Goal: Information Seeking & Learning: Learn about a topic

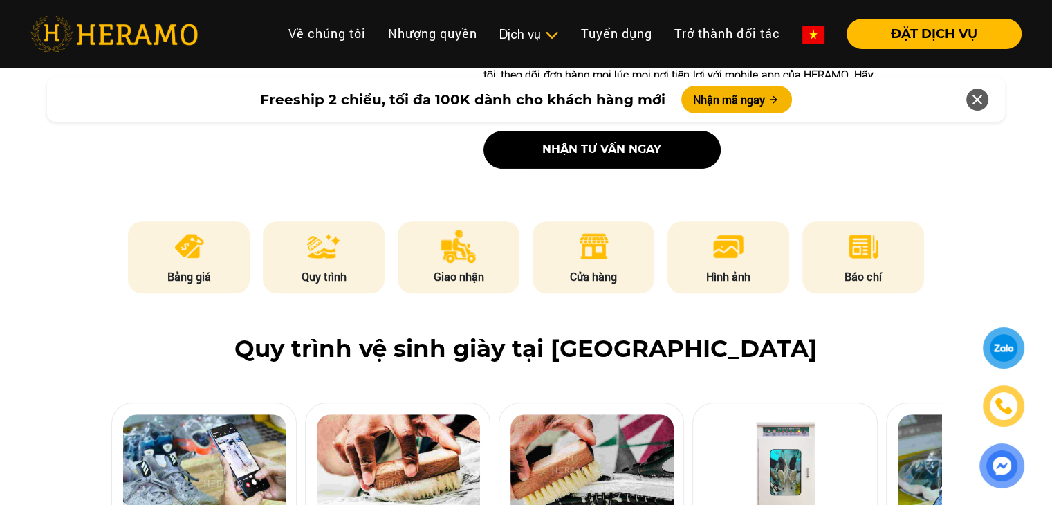
scroll to position [484, 0]
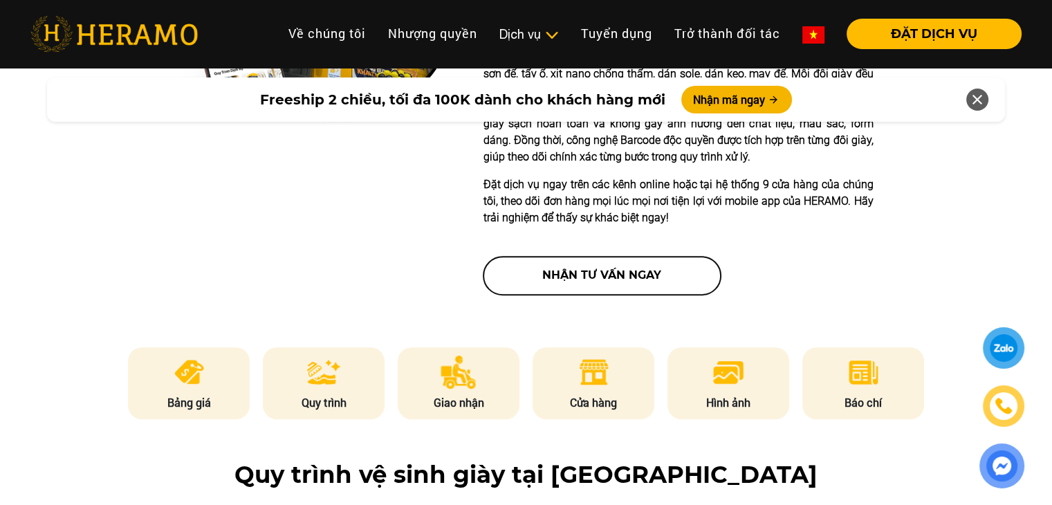
click at [570, 266] on button "nhận tư vấn ngay" at bounding box center [601, 275] width 237 height 38
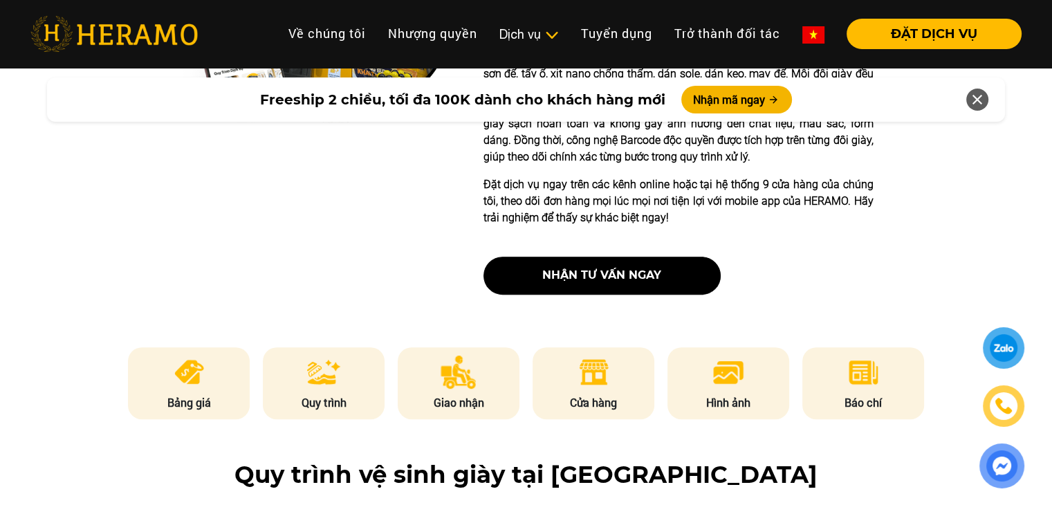
scroll to position [622, 0]
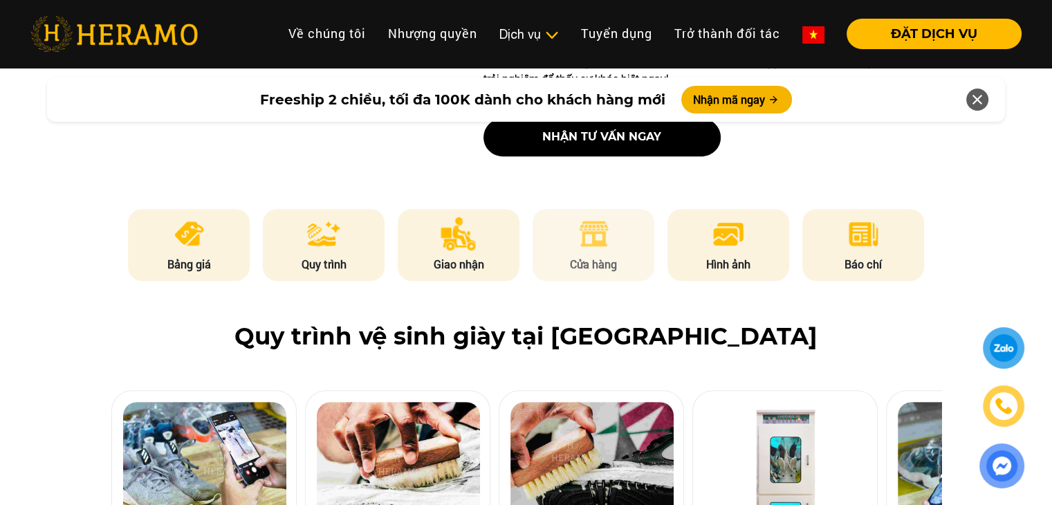
click at [610, 248] on li "Cửa hàng" at bounding box center [593, 245] width 122 height 72
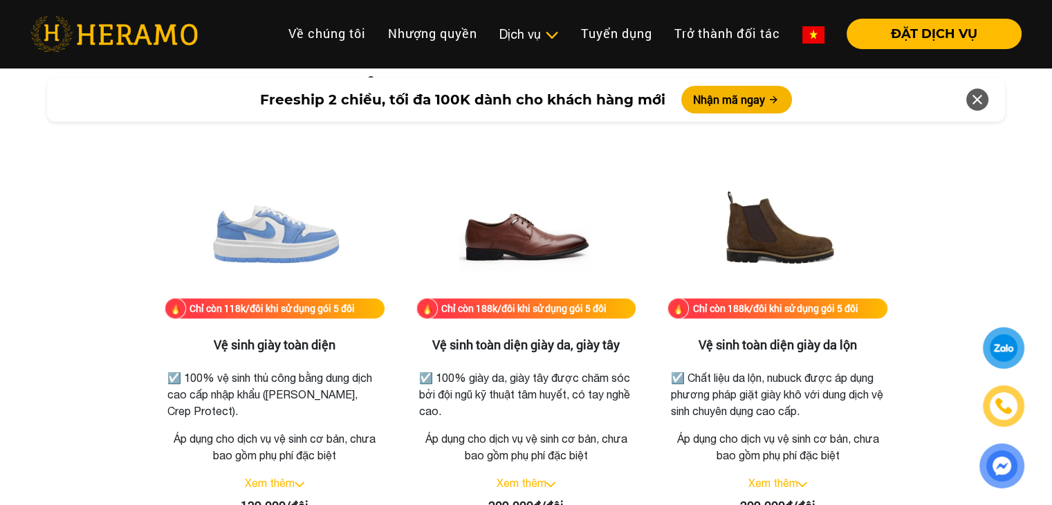
scroll to position [2066, 0]
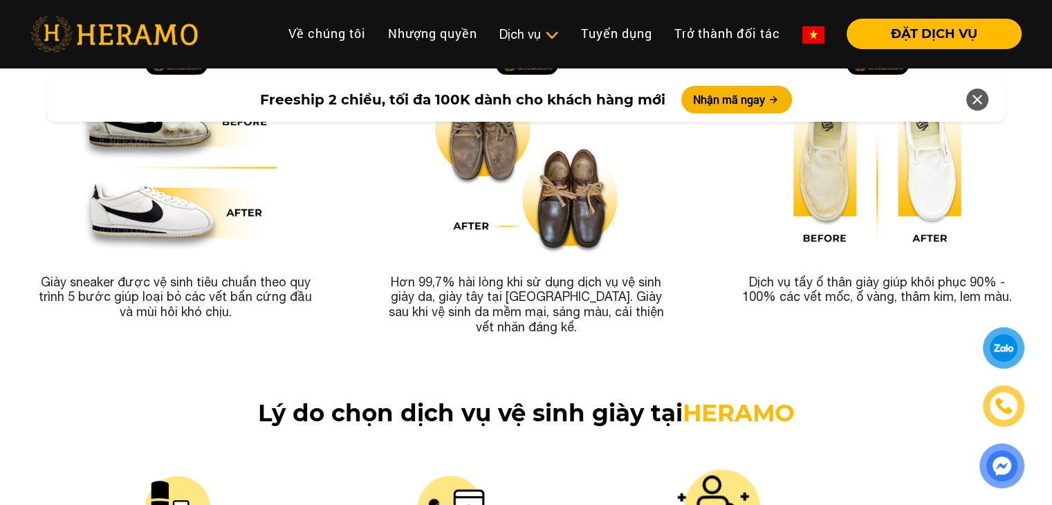
scroll to position [4639, 0]
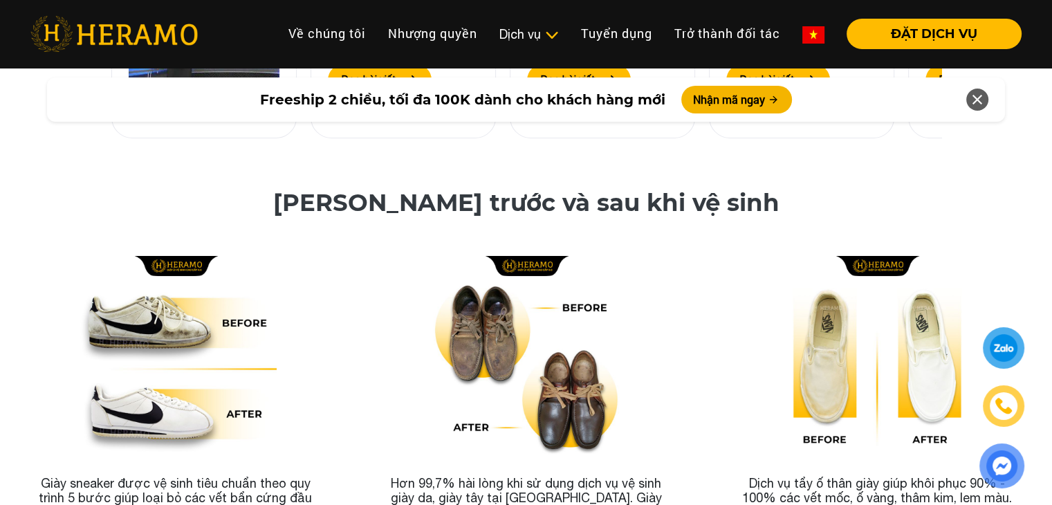
click at [608, 465] on h3 "Hơn 99,7% hài lòng khi sử dụng dịch vụ vệ sinh giày da, giày tây tại HERAMO. Gi…" at bounding box center [526, 506] width 351 height 82
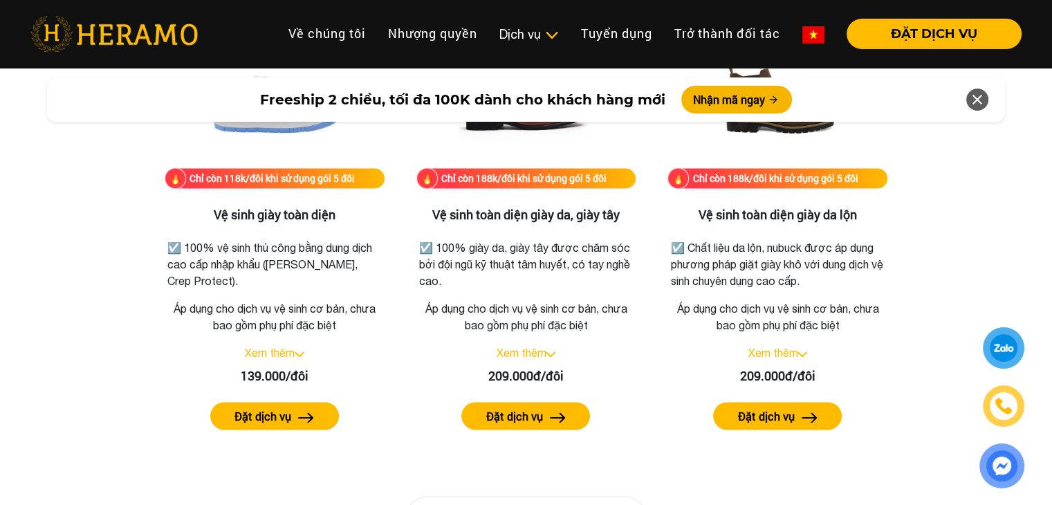
scroll to position [2071, 0]
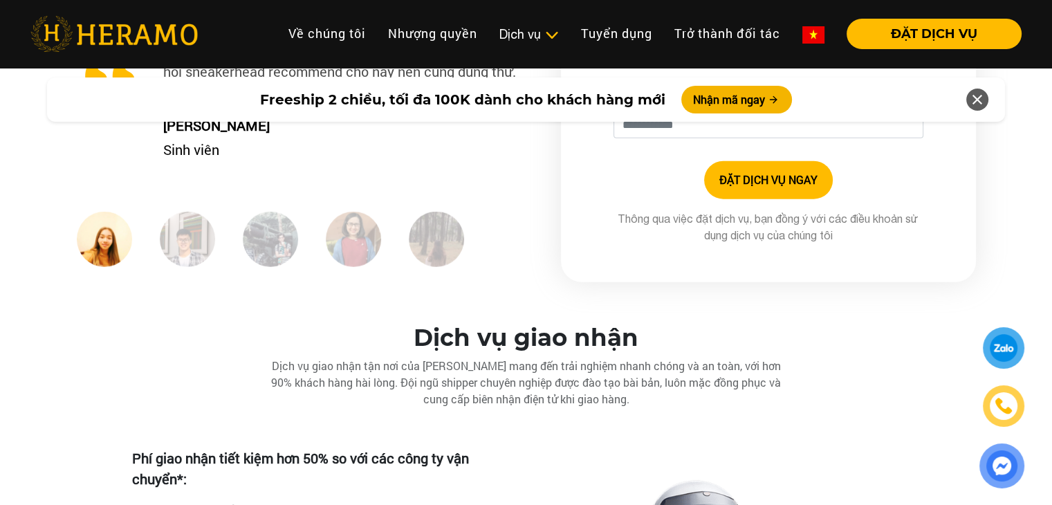
scroll to position [3386, 0]
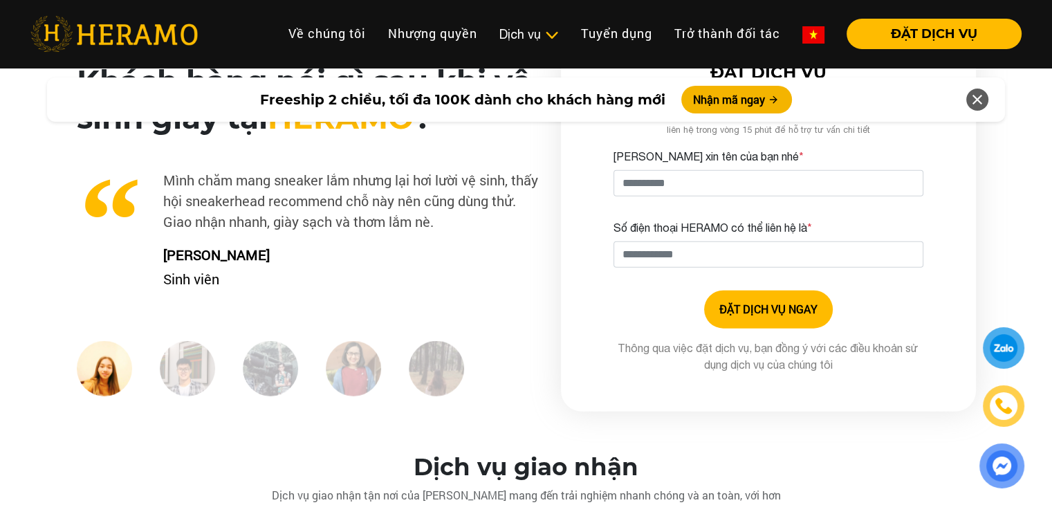
click at [194, 375] on img at bounding box center [187, 368] width 55 height 55
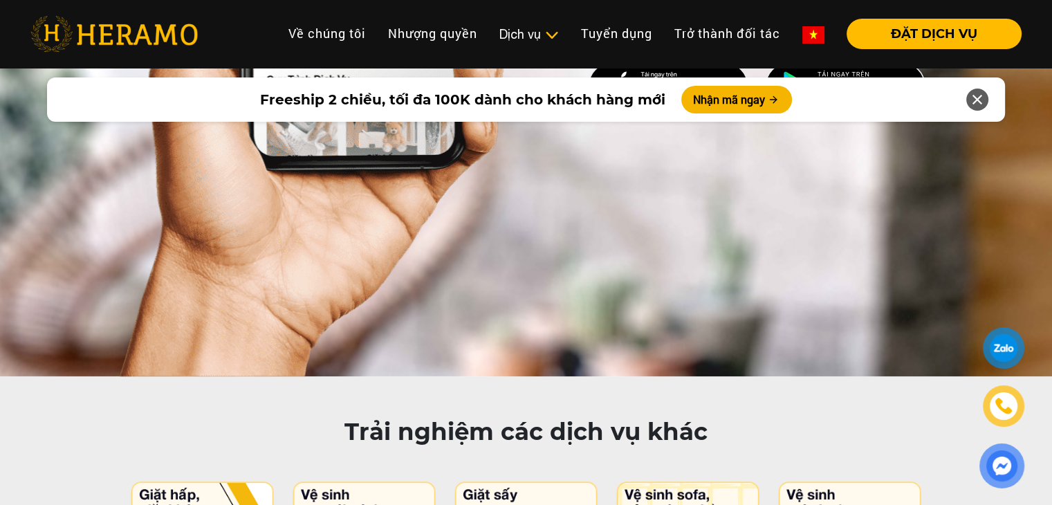
scroll to position [6912, 0]
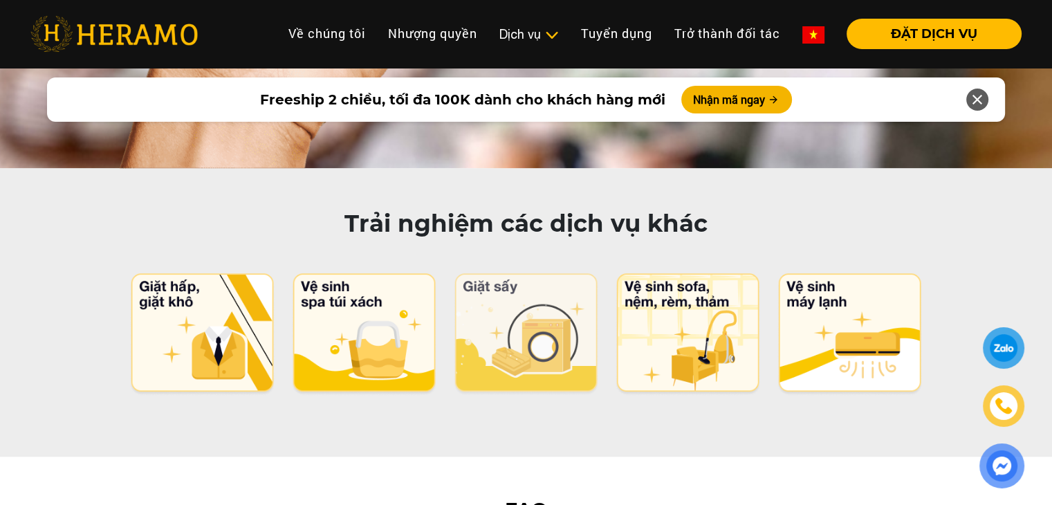
click at [543, 273] on img at bounding box center [526, 334] width 146 height 122
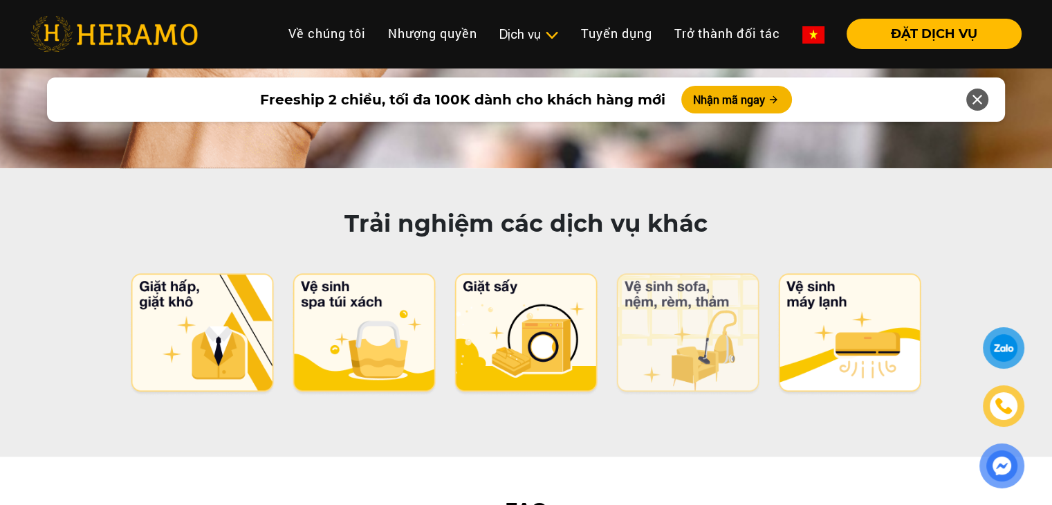
click at [709, 273] on img at bounding box center [688, 334] width 146 height 122
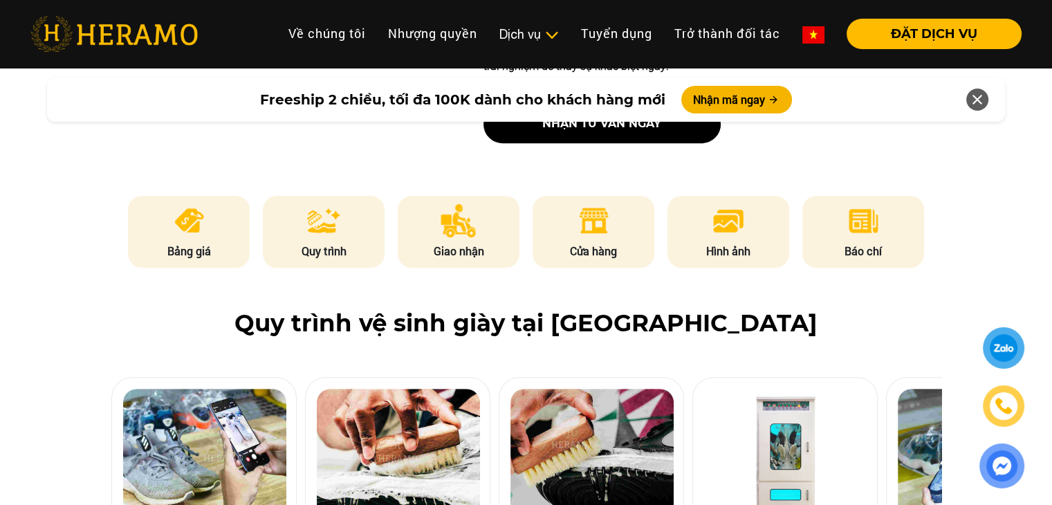
scroll to position [509, 0]
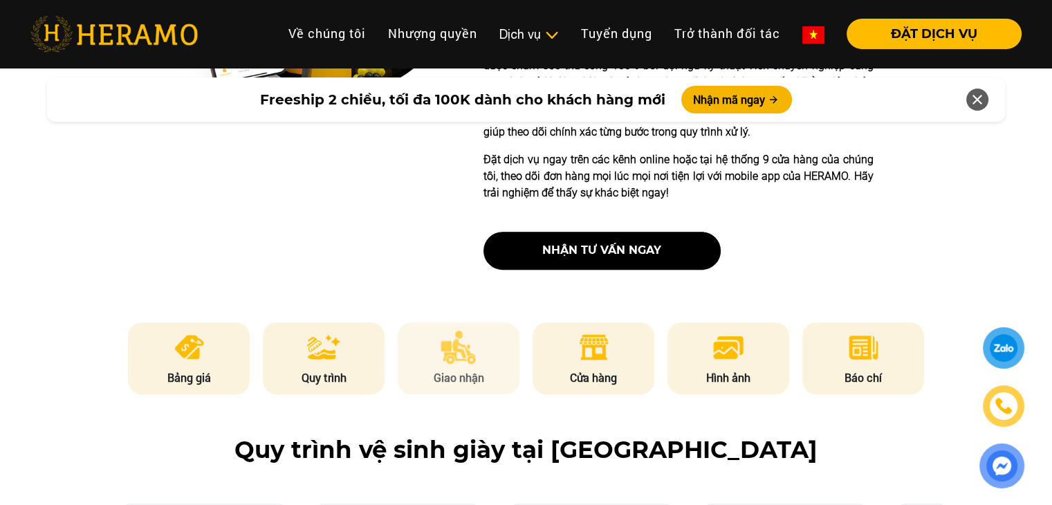
click at [437, 360] on li "Giao nhận" at bounding box center [459, 358] width 122 height 72
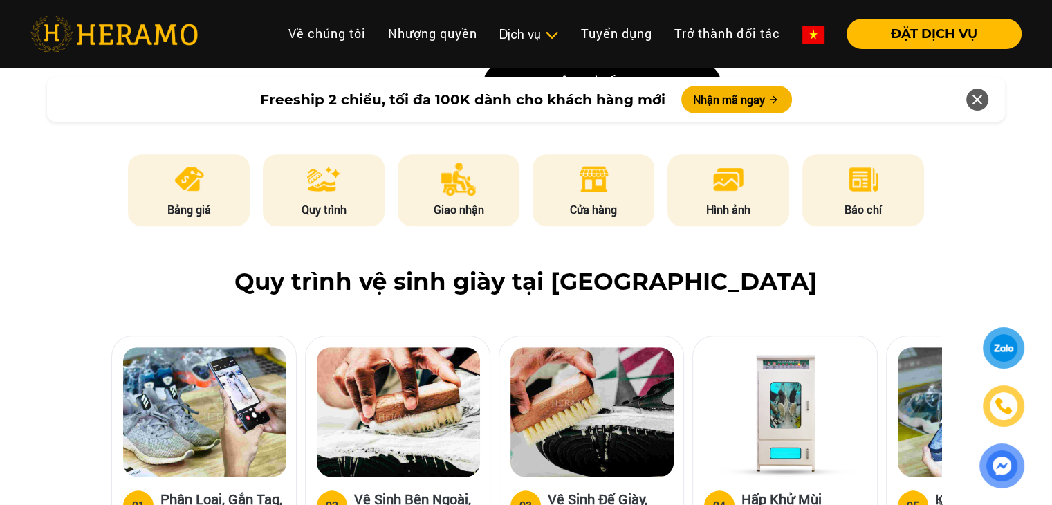
scroll to position [622, 0]
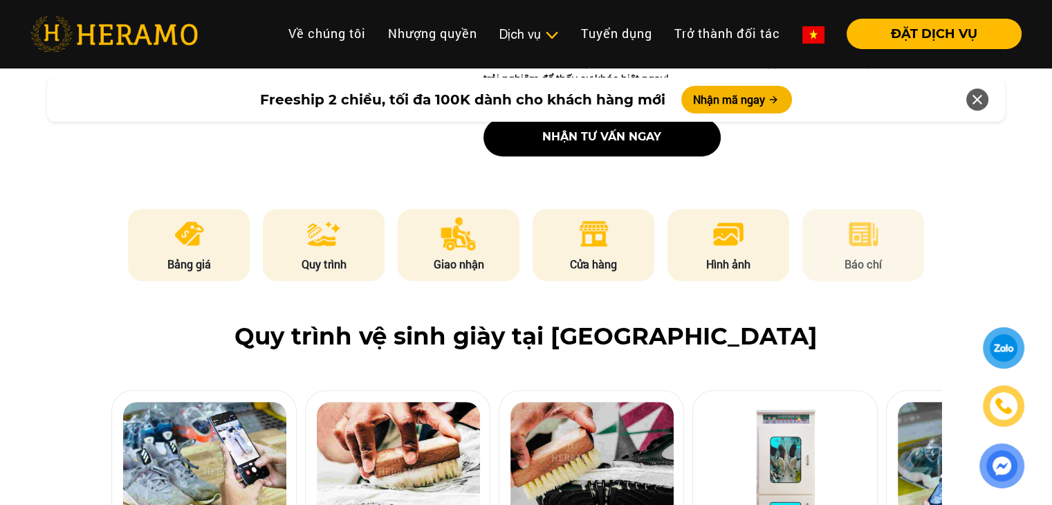
click at [848, 251] on li "Báo chí" at bounding box center [863, 245] width 122 height 72
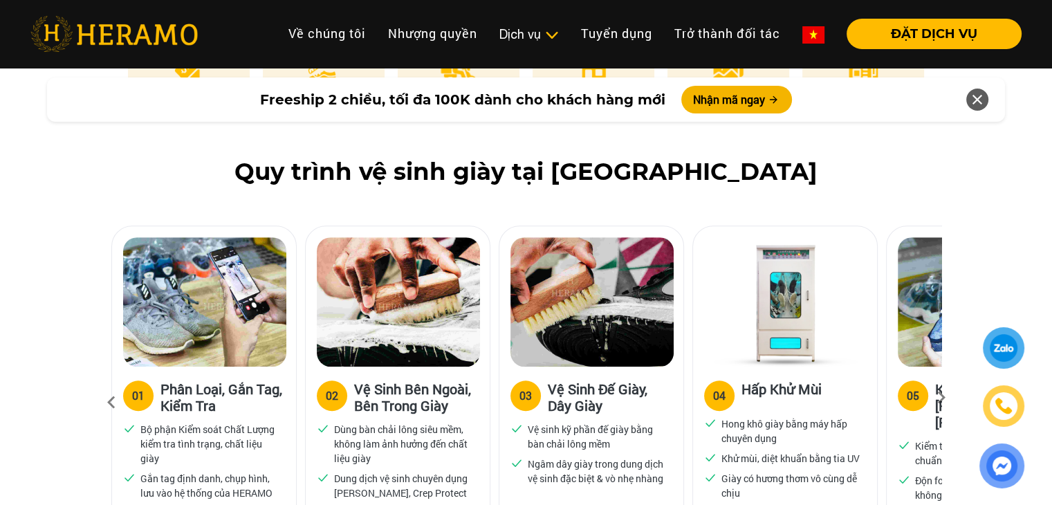
scroll to position [807, 0]
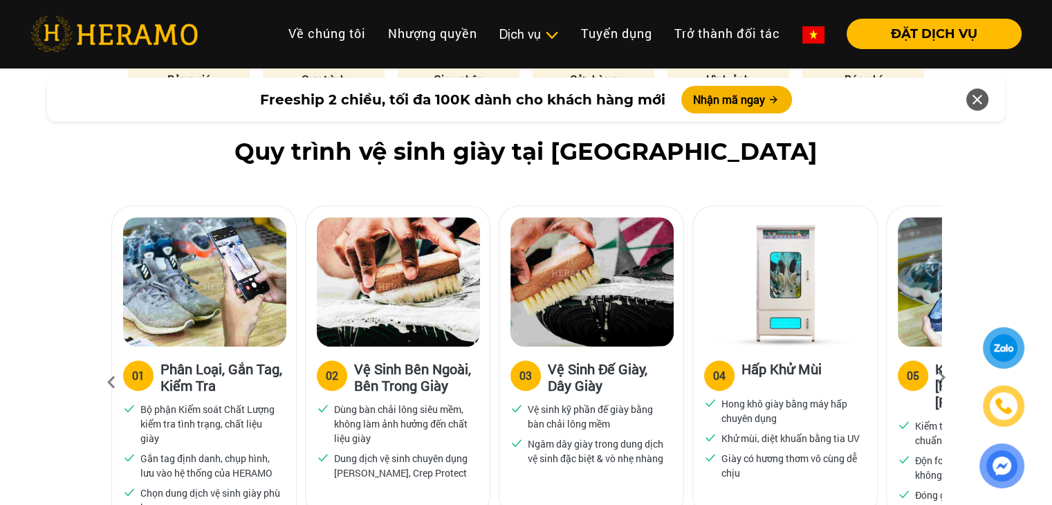
click at [542, 378] on div "03 Vệ Sinh Đế Giày, Dây Giày" at bounding box center [591, 380] width 162 height 41
click at [113, 382] on icon at bounding box center [111, 382] width 25 height 37
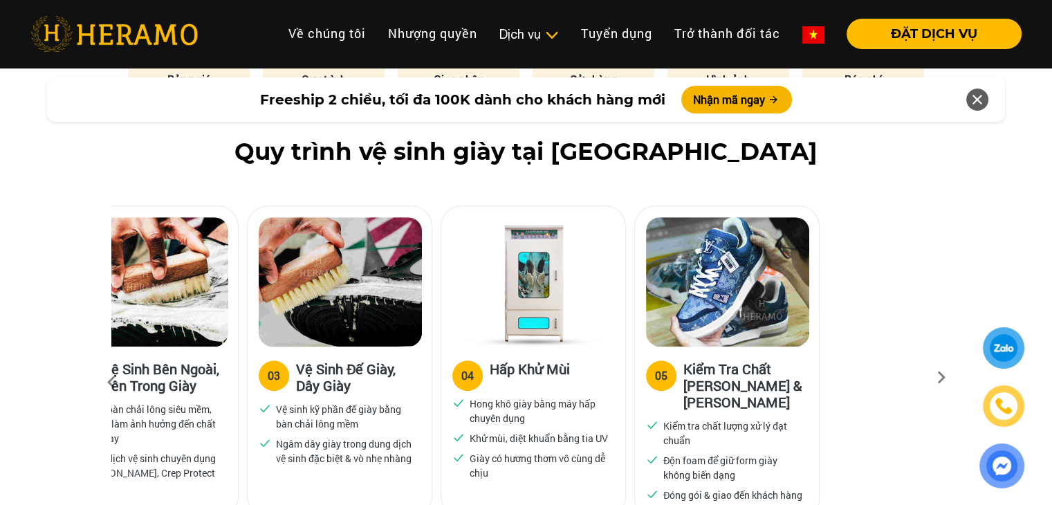
drag, startPoint x: 756, startPoint y: 365, endPoint x: 427, endPoint y: 403, distance: 331.3
click at [441, 414] on div "04 Hấp Khử Mùi Hong khô giày bằng máy hấp chuyên dụng Khử mùi, diệt khuẩn bằng …" at bounding box center [533, 421] width 184 height 150
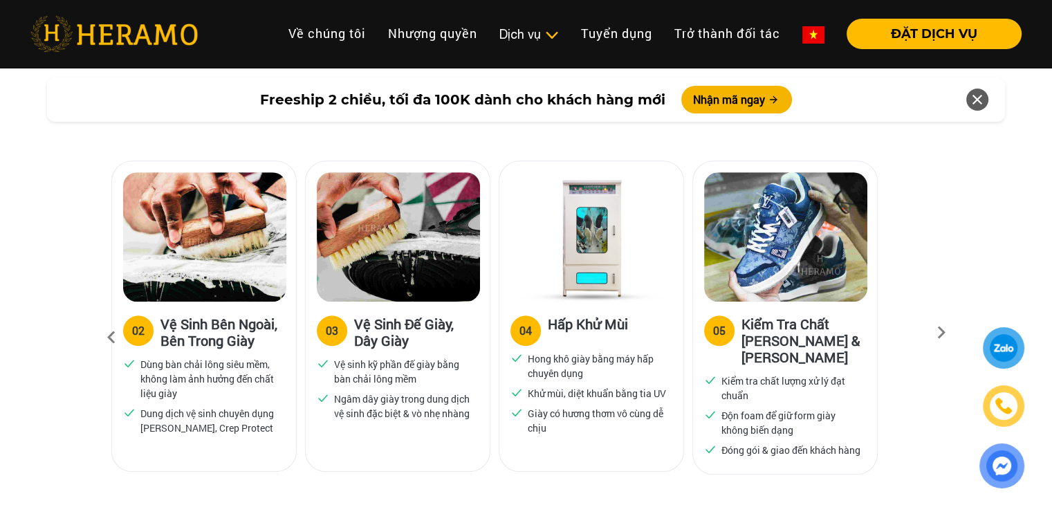
scroll to position [876, 0]
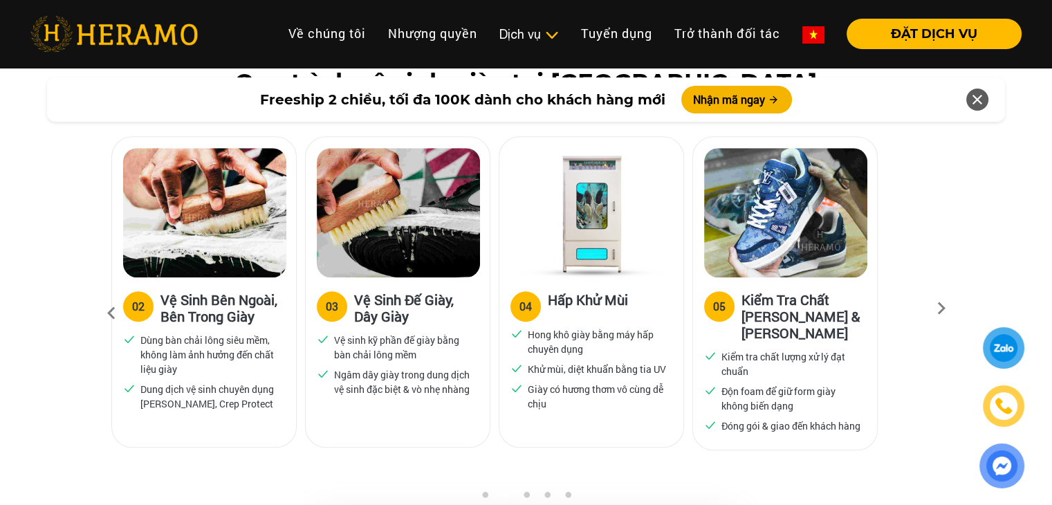
click at [25, 373] on div "Quy trình vệ sinh giày tại HERAMO 01 Phân Loại, Gắn Tag, Kiểm Tra Bộ phận Kiểm …" at bounding box center [526, 279] width 1052 height 422
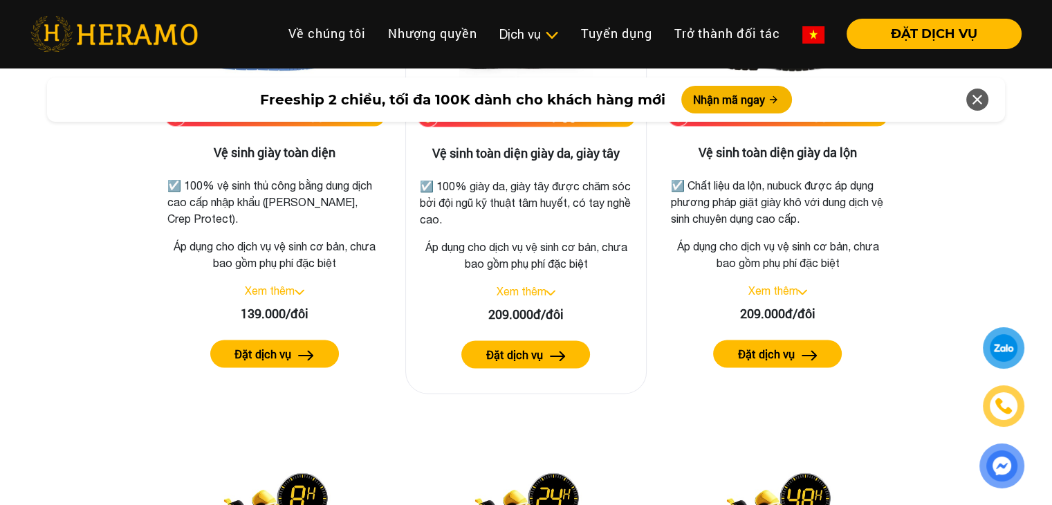
scroll to position [1913, 0]
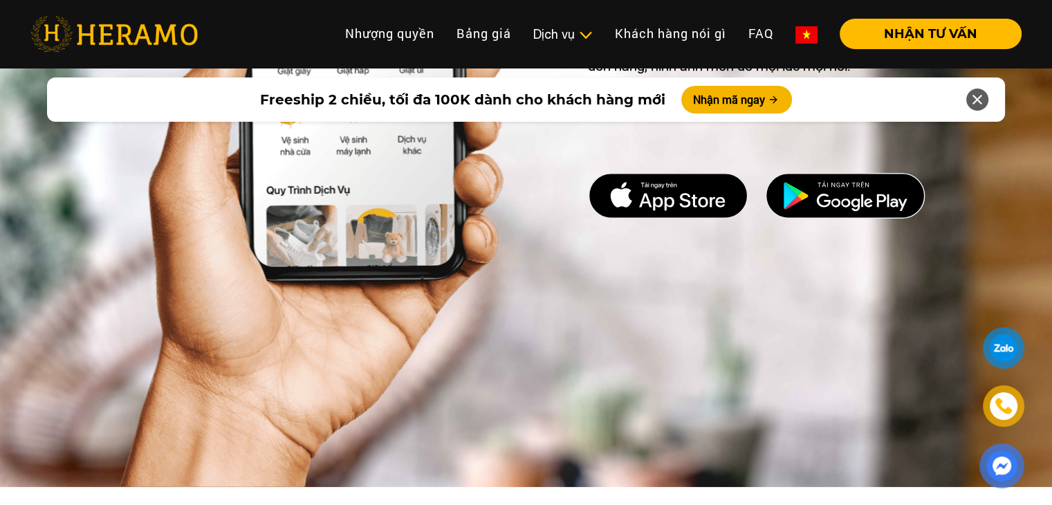
scroll to position [5077, 0]
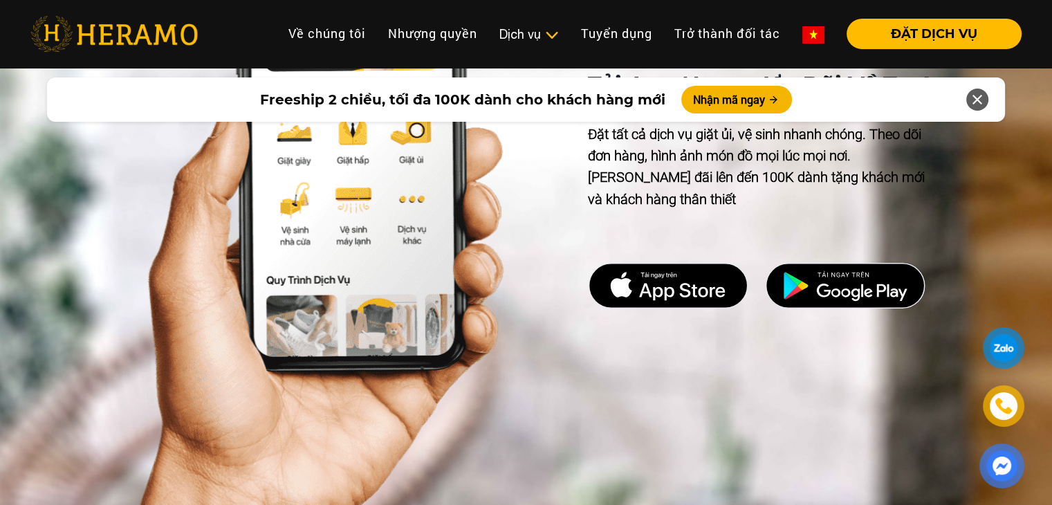
scroll to position [4146, 0]
